Goal: Task Accomplishment & Management: Use online tool/utility

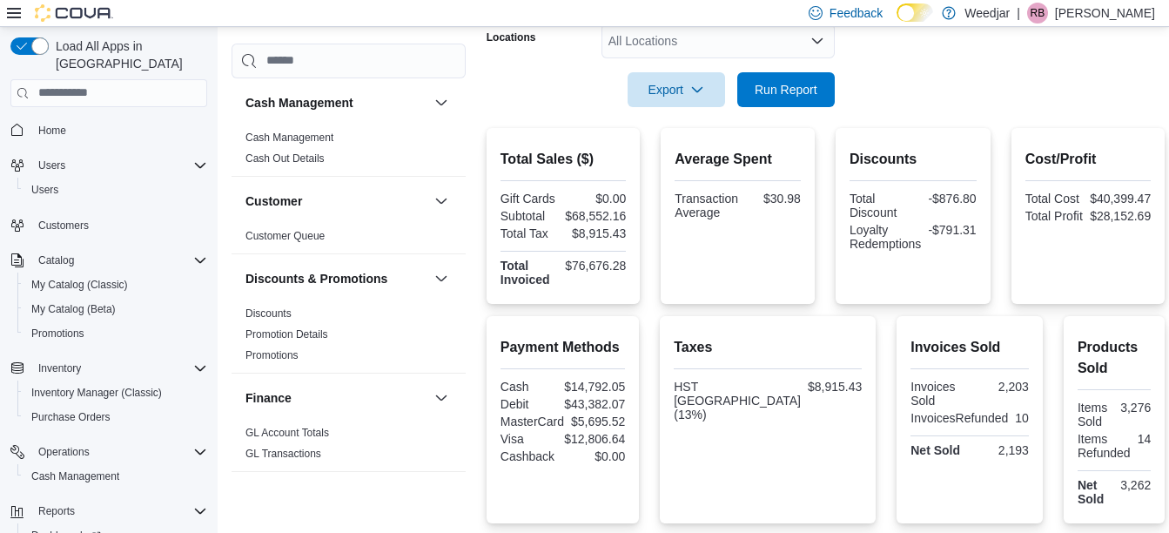
scroll to position [287, 0]
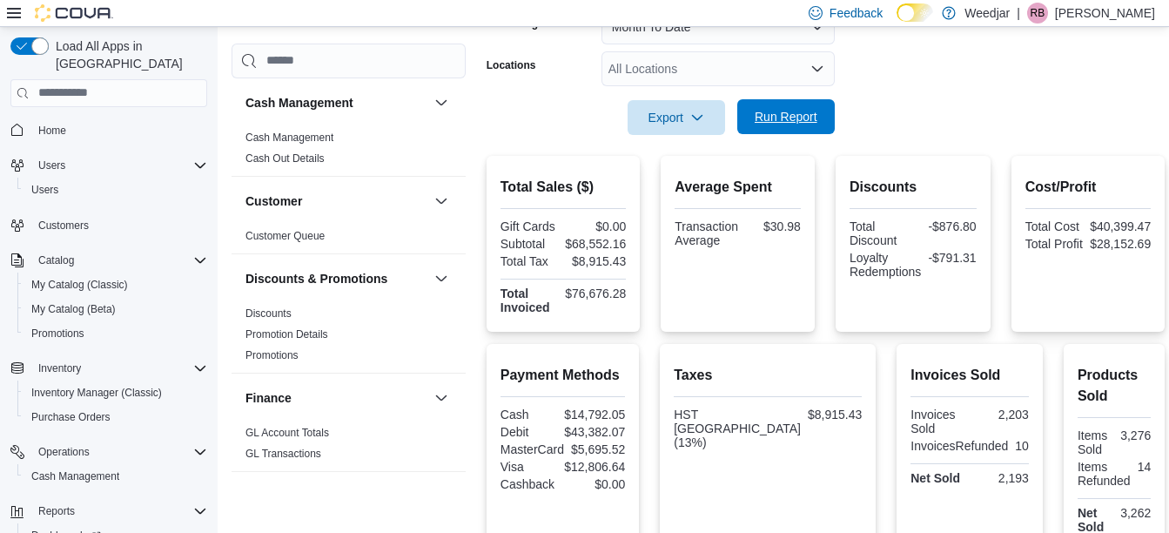
click at [796, 125] on span "Run Report" at bounding box center [786, 116] width 77 height 35
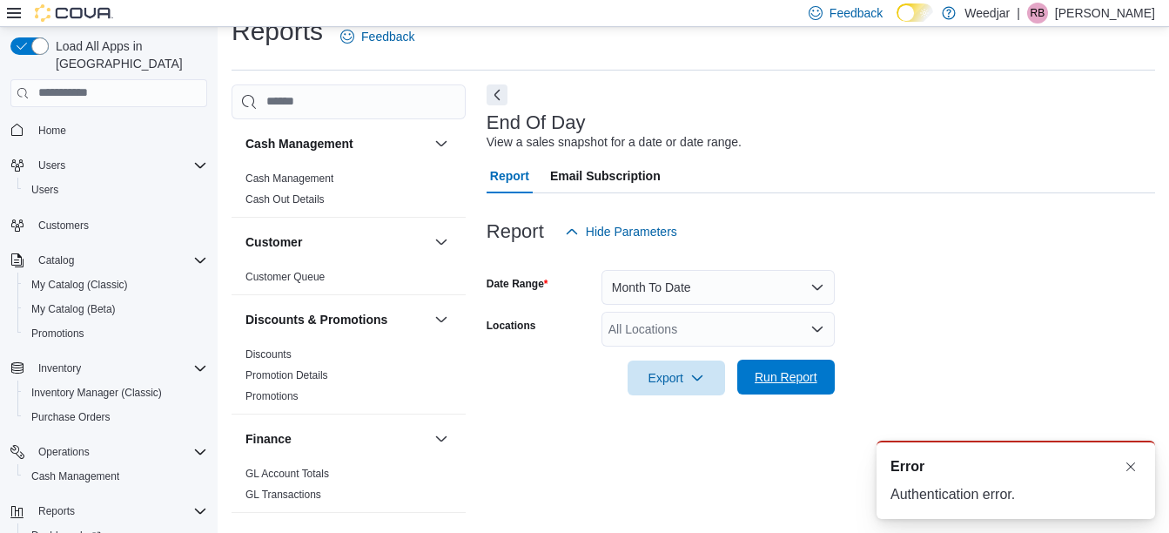
scroll to position [0, 0]
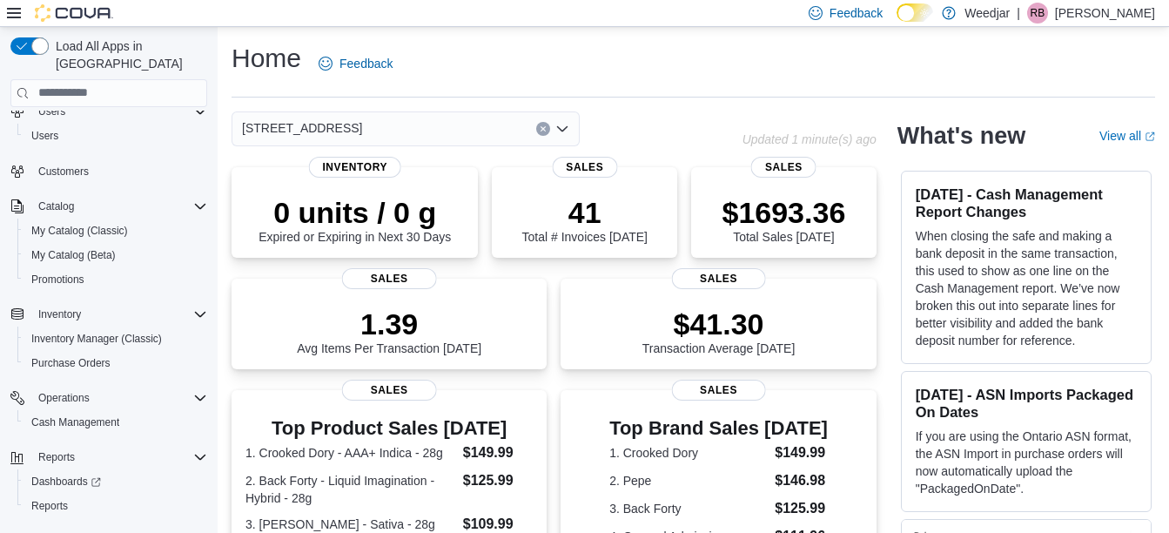
scroll to position [69, 0]
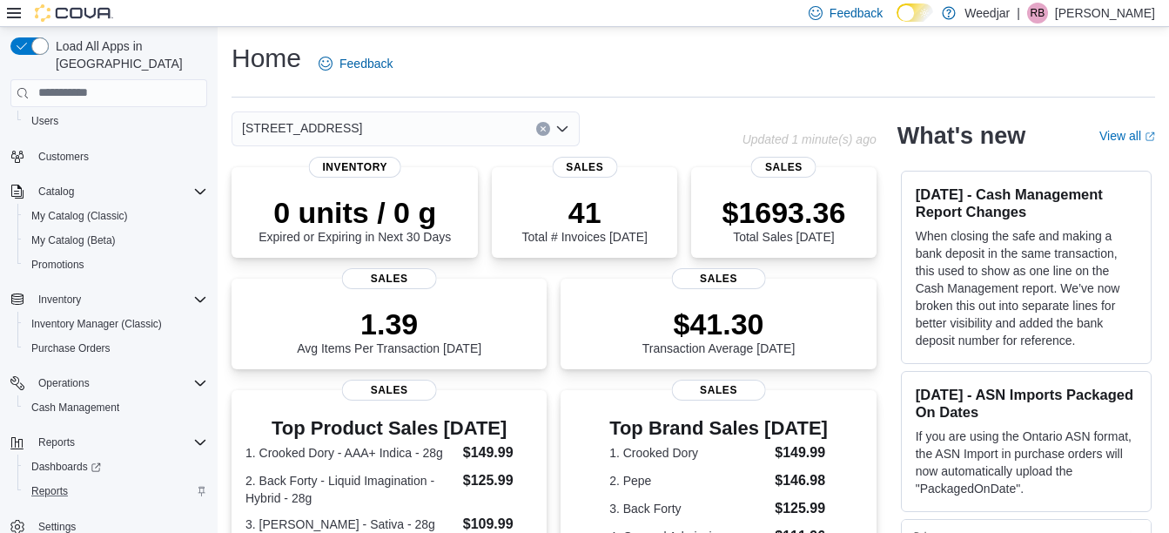
click at [75, 481] on div "Reports" at bounding box center [115, 491] width 183 height 21
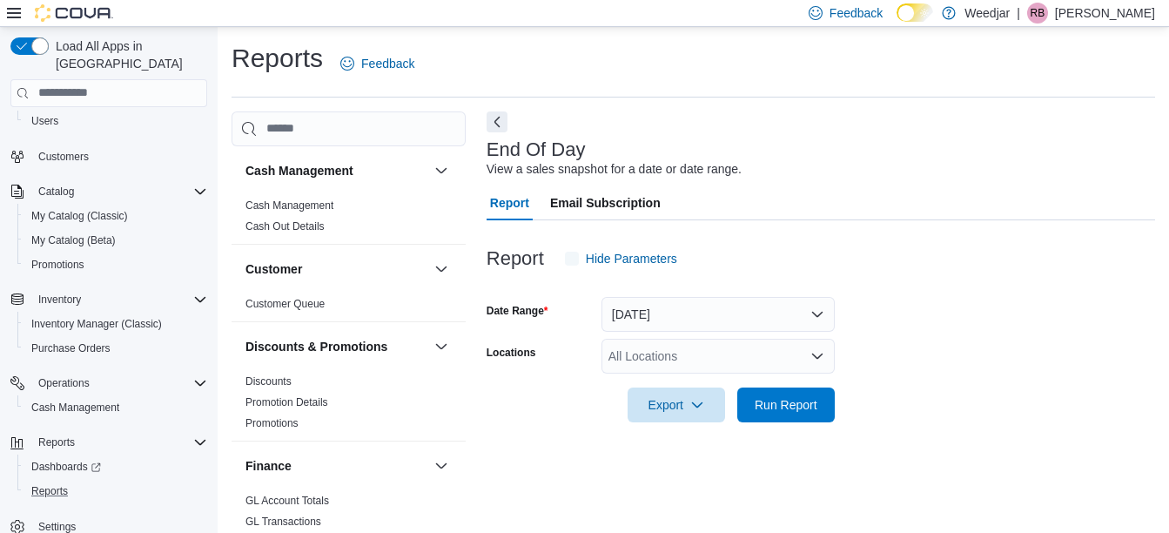
scroll to position [27, 0]
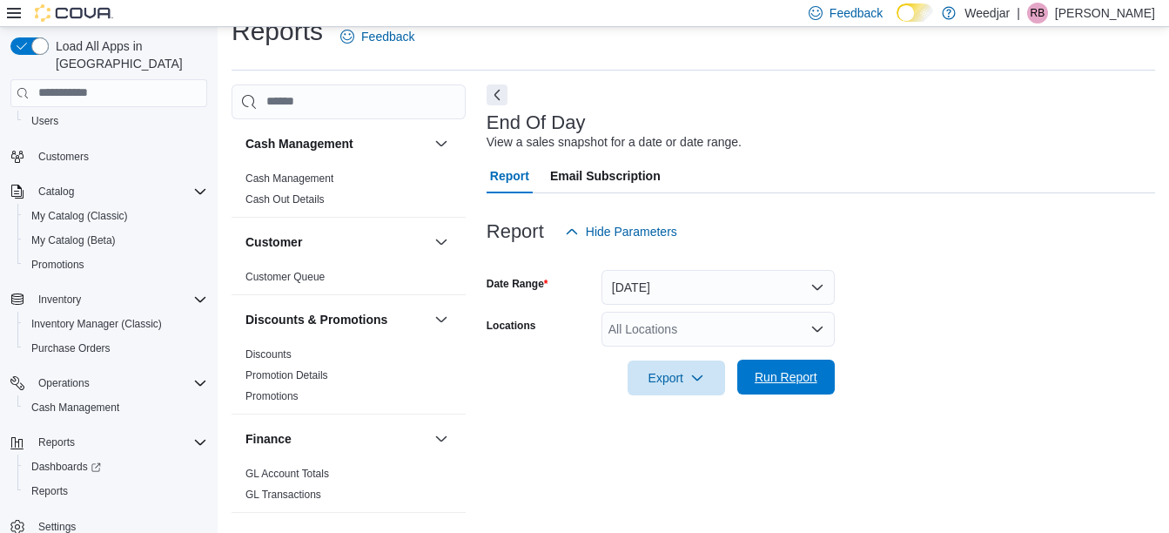
click at [803, 375] on span "Run Report" at bounding box center [786, 376] width 63 height 17
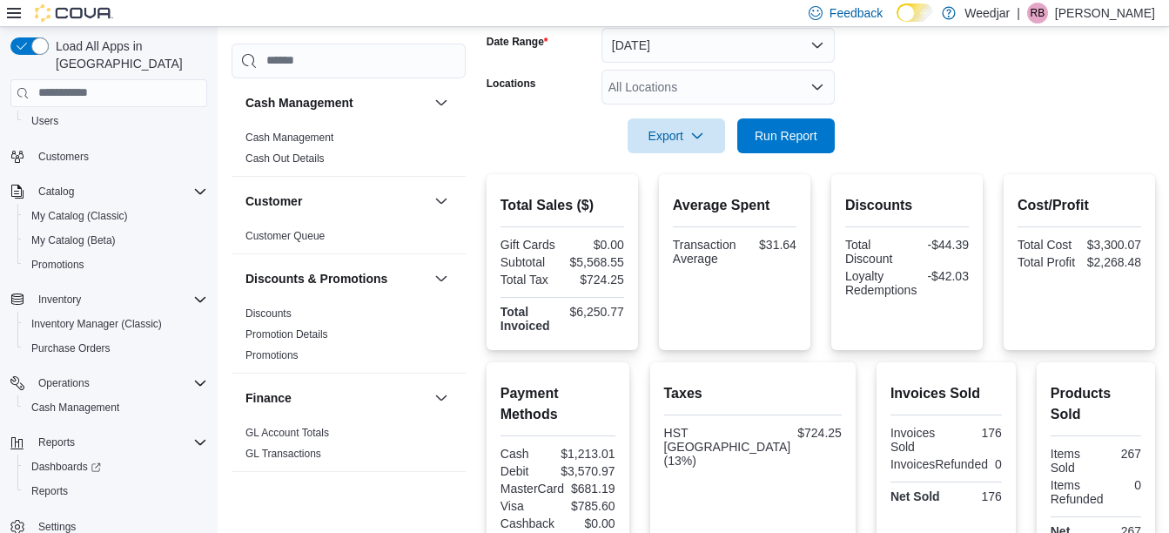
scroll to position [169, 0]
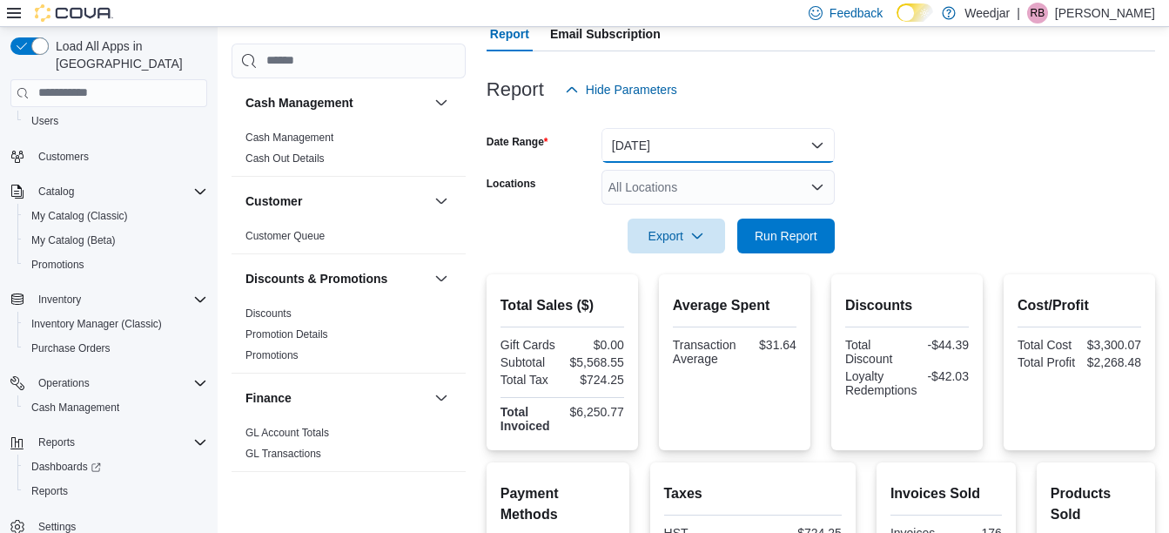
click at [628, 148] on button "Today" at bounding box center [717, 145] width 233 height 35
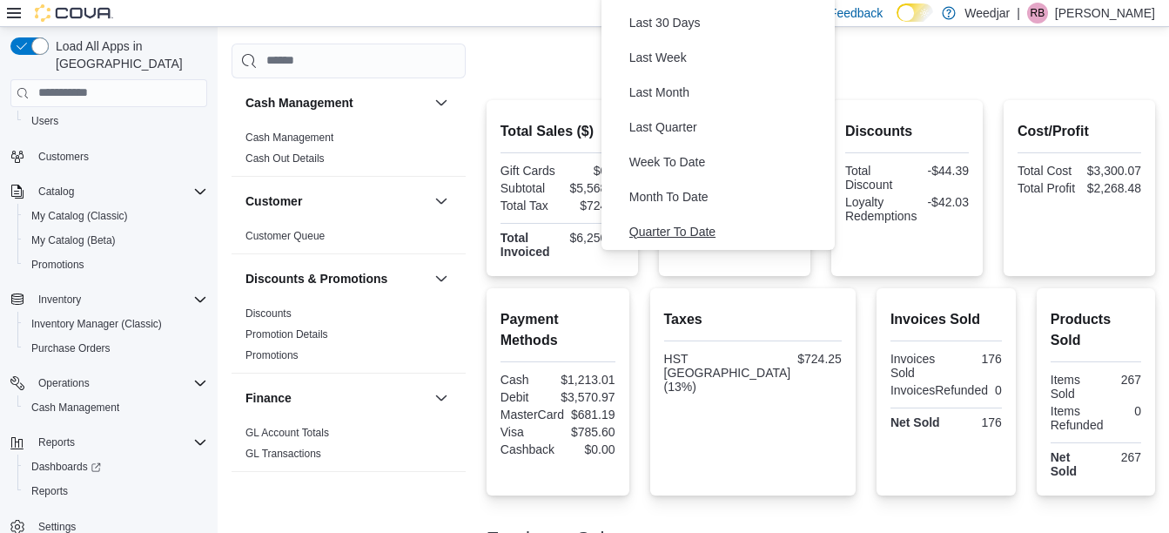
scroll to position [261, 0]
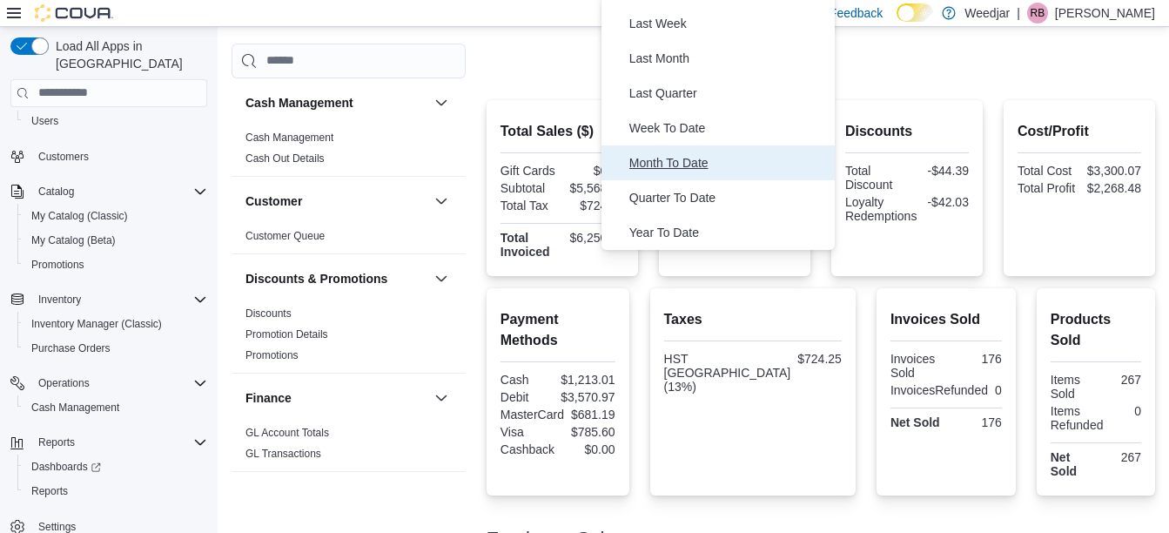
click at [669, 169] on span "Month To Date" at bounding box center [728, 162] width 198 height 21
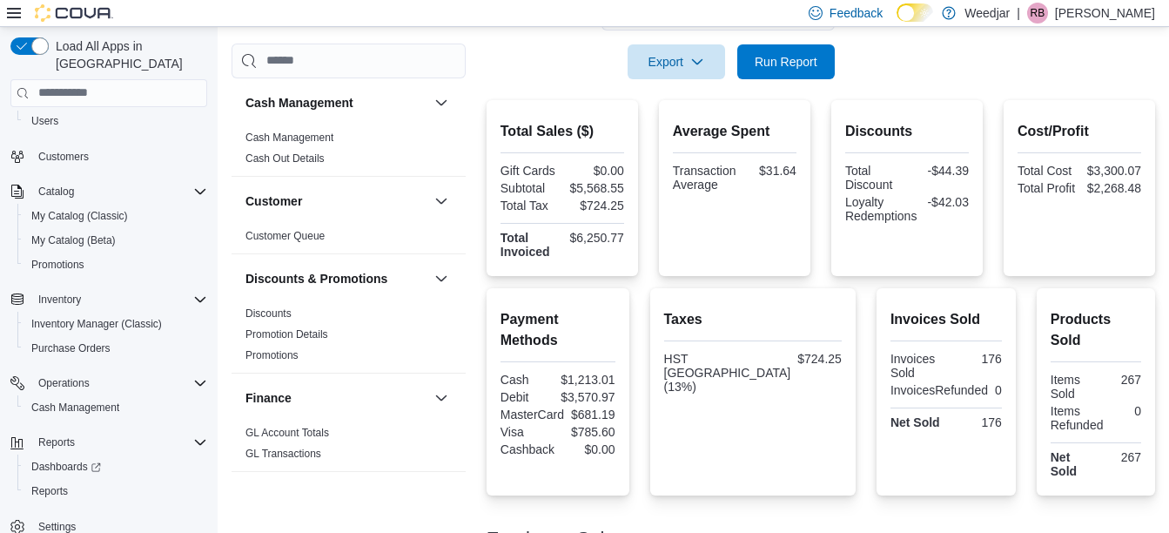
scroll to position [48, 0]
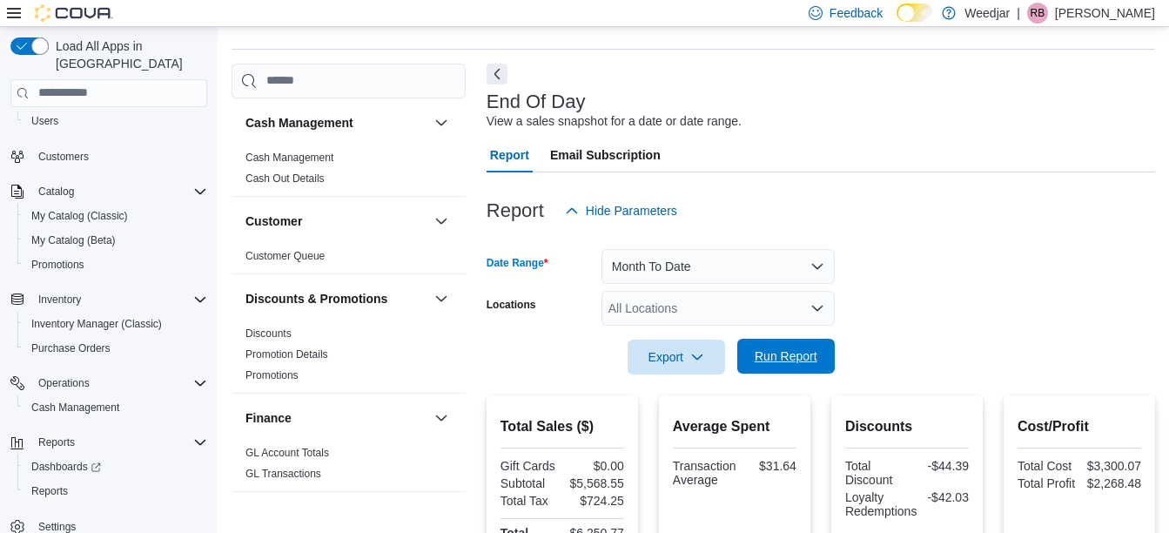
click at [791, 362] on span "Run Report" at bounding box center [786, 355] width 63 height 17
